Goal: Information Seeking & Learning: Understand process/instructions

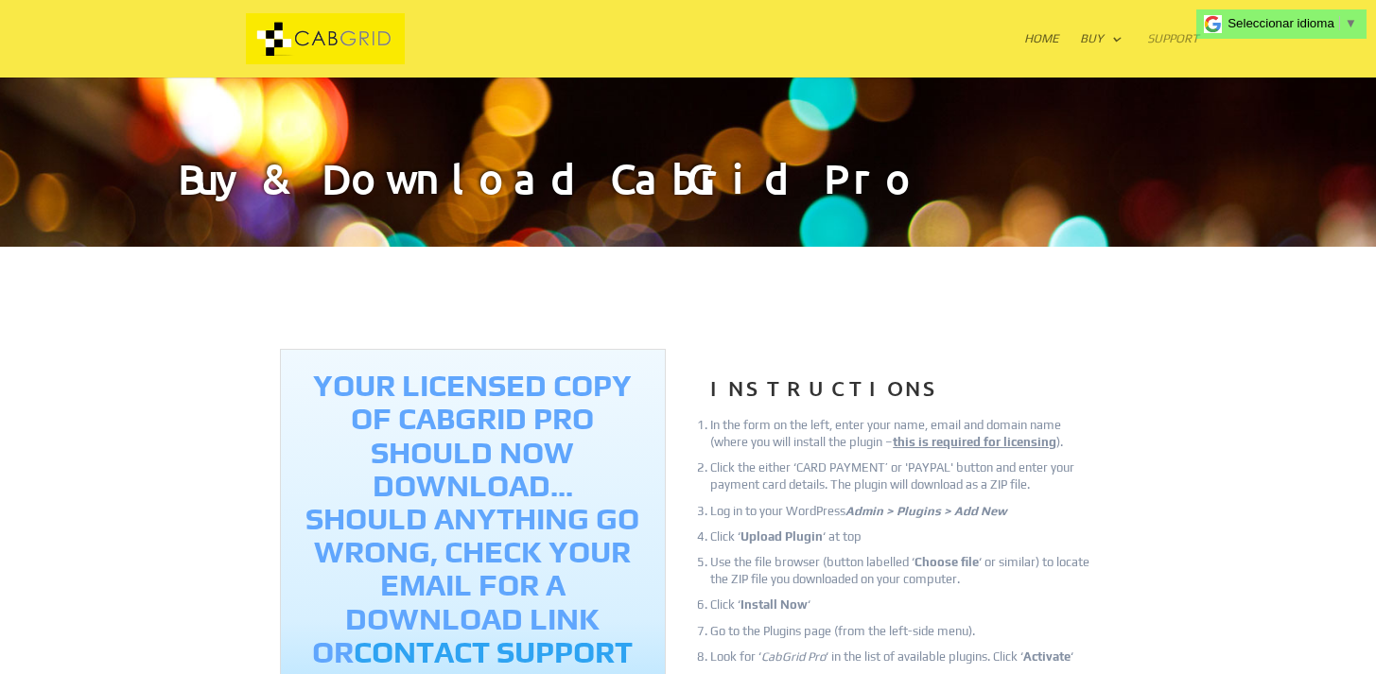
click at [1163, 36] on link "Support" at bounding box center [1173, 54] width 52 height 45
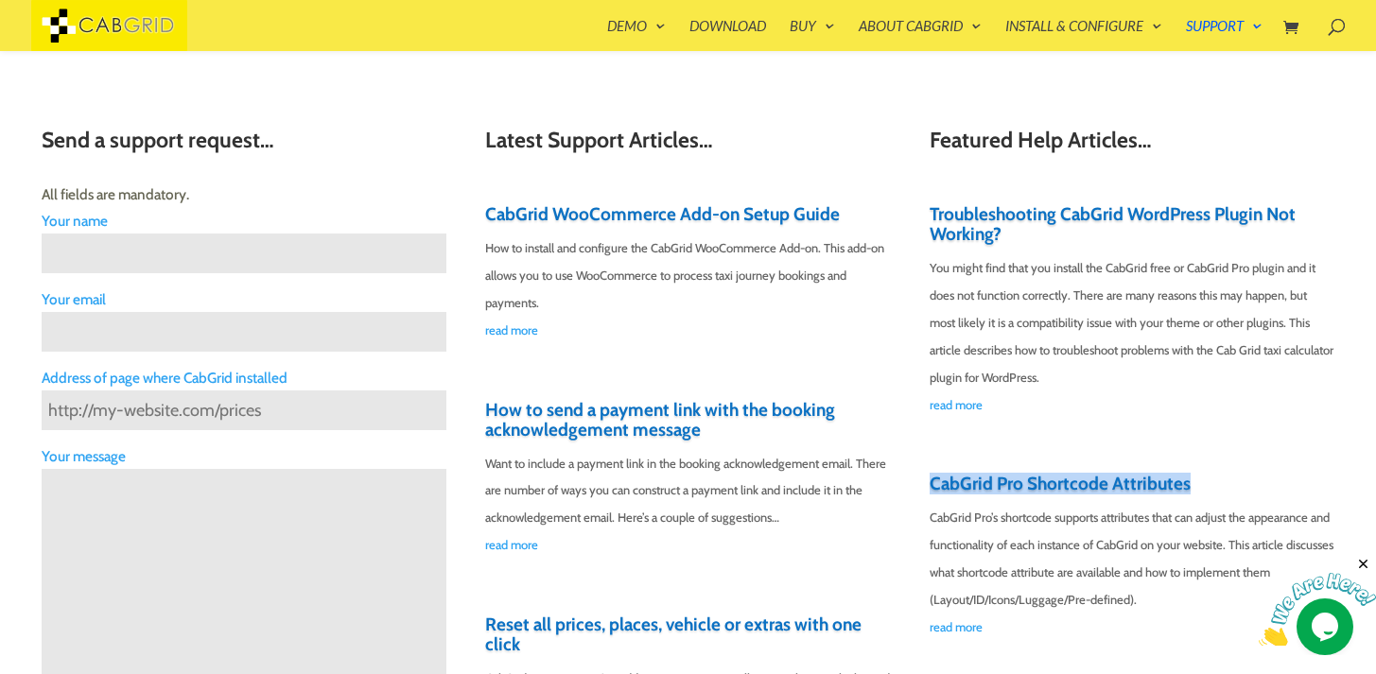
scroll to position [484, 0]
